Goal: Navigation & Orientation: Go to known website

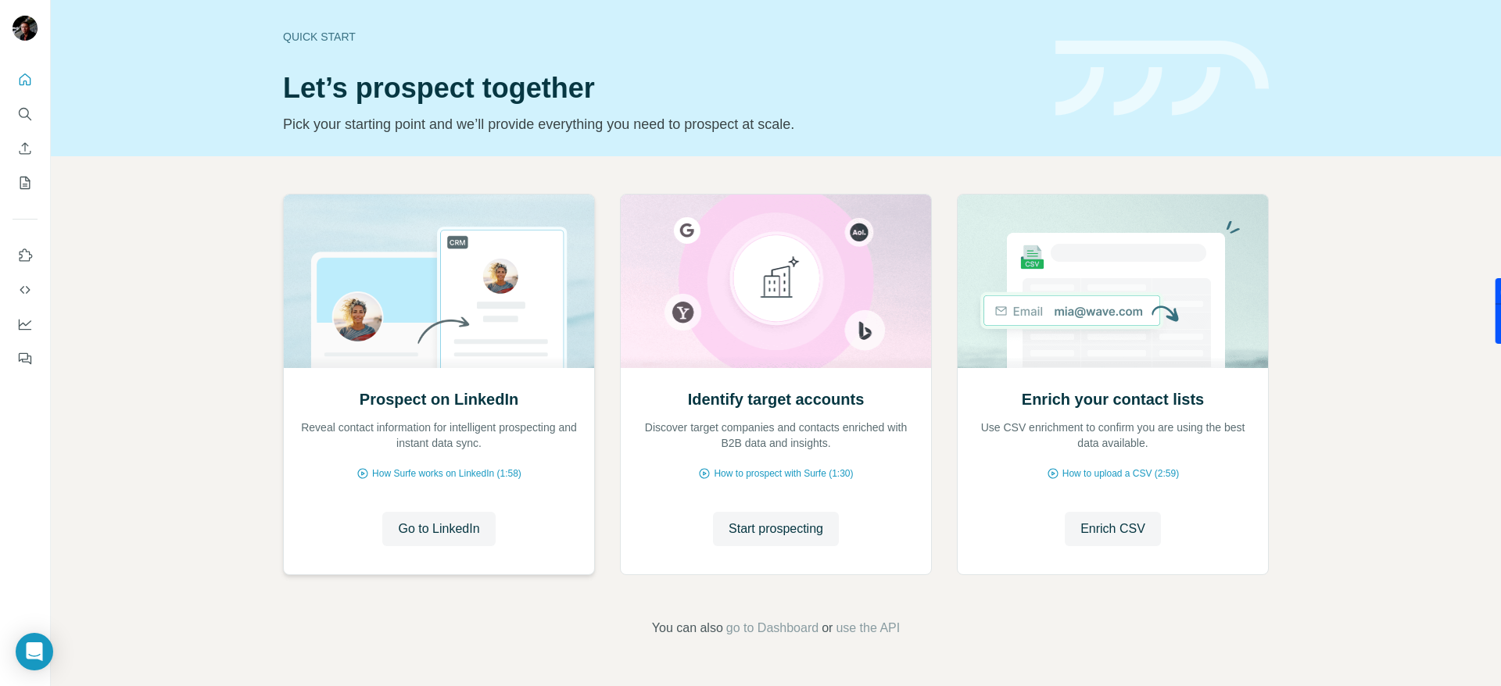
click at [441, 547] on div "Prospect on LinkedIn Reveal contact information for intelligent prospecting and…" at bounding box center [439, 471] width 310 height 208
click at [446, 538] on span "Go to LinkedIn" at bounding box center [438, 529] width 81 height 19
